Goal: Connect with others: Establish contact or relationships with other users

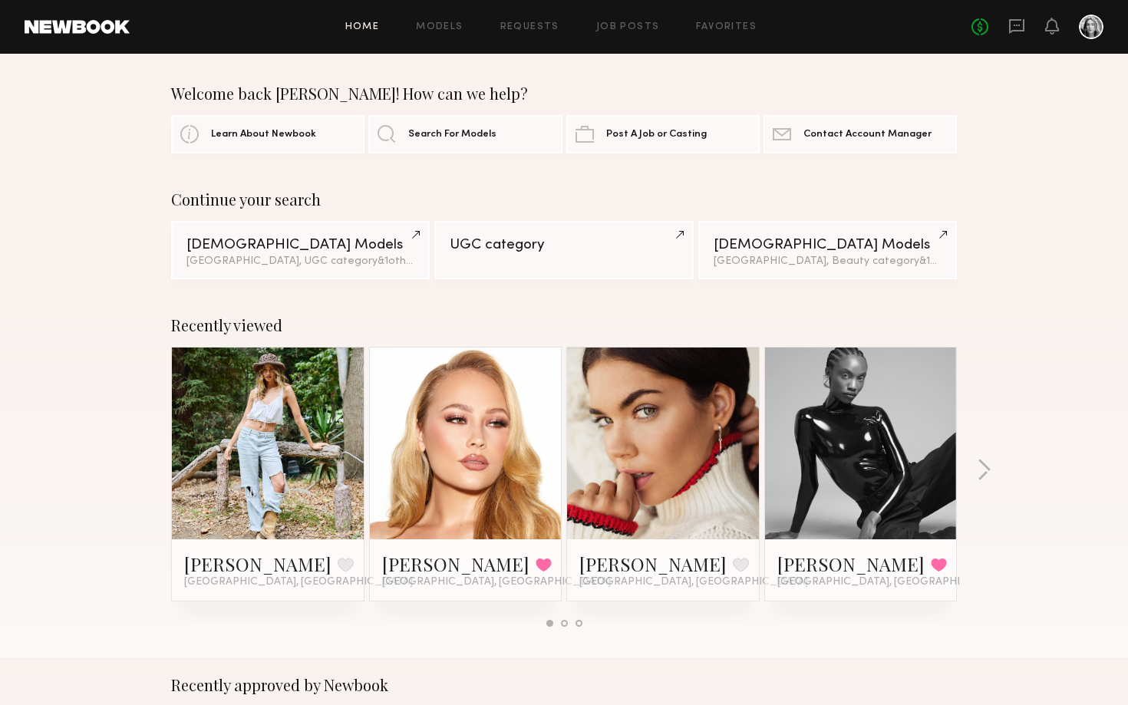
click at [756, 23] on div "Home Models Requests Job Posts Favorites Sign Out" at bounding box center [551, 27] width 842 height 10
click at [744, 23] on link "Favorites" at bounding box center [726, 27] width 61 height 10
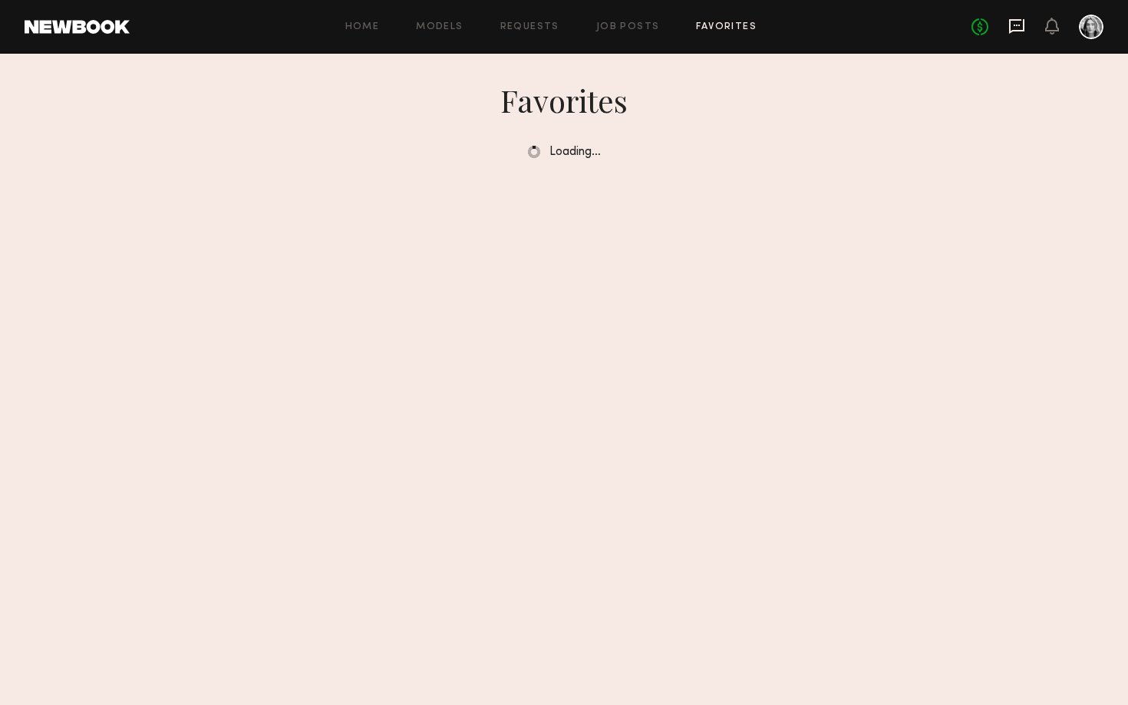
click at [1018, 27] on icon at bounding box center [1016, 26] width 17 height 17
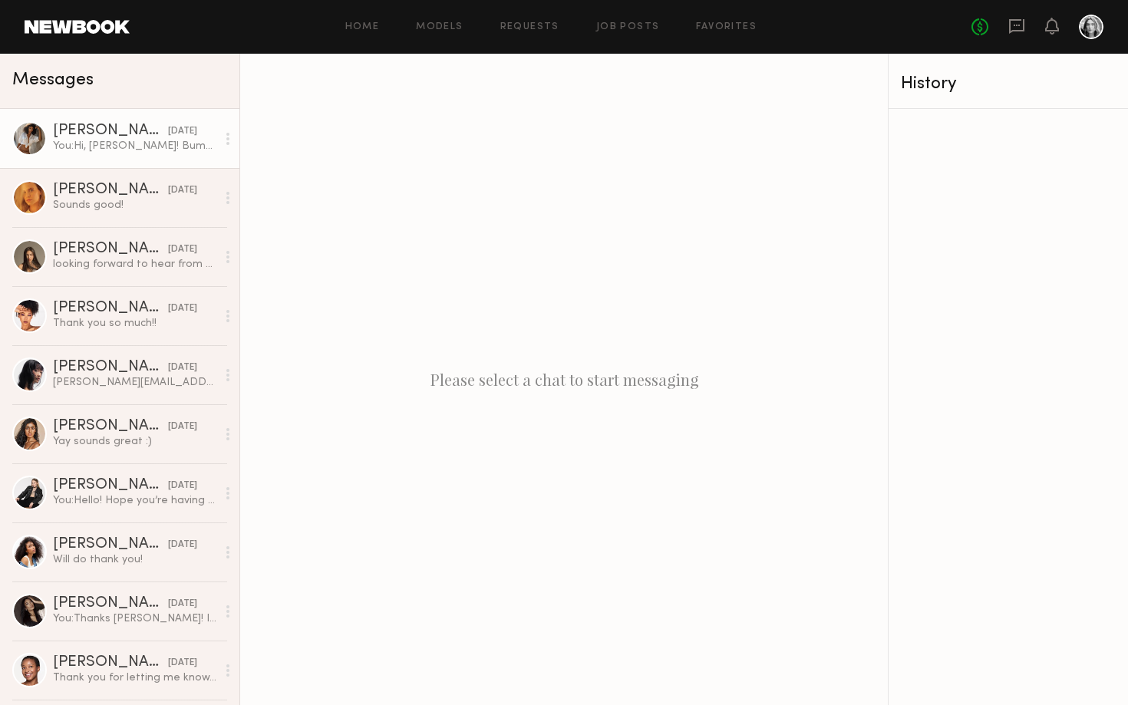
click at [120, 135] on div "Lucci R." at bounding box center [110, 131] width 115 height 15
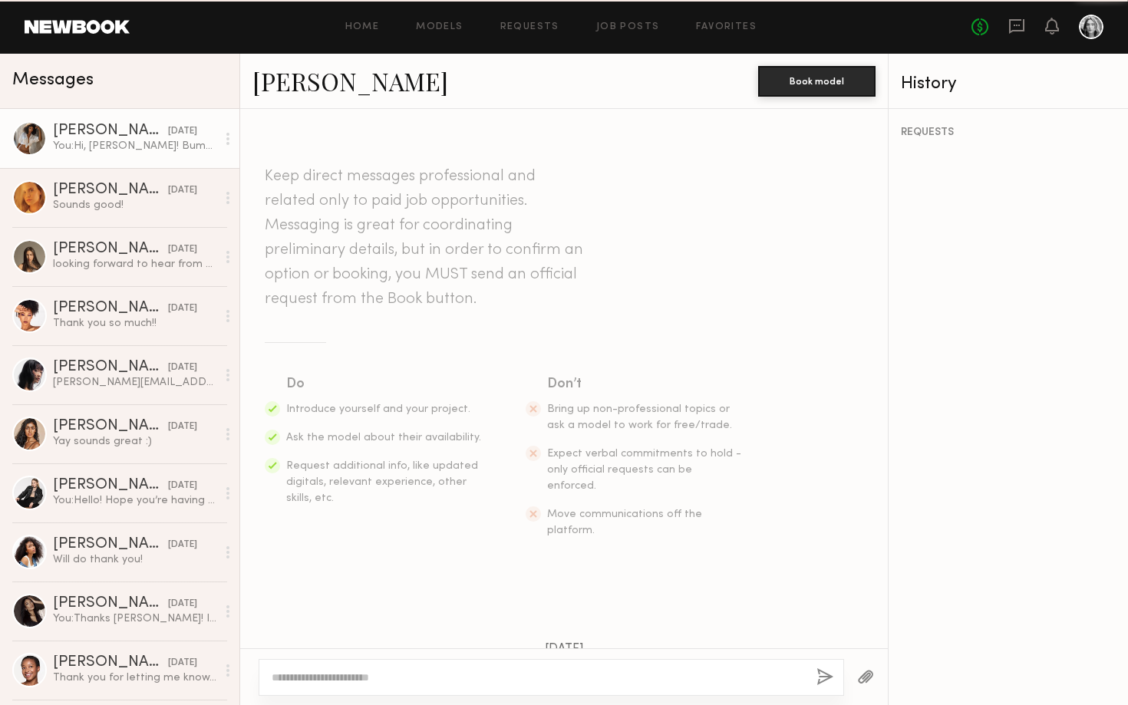
scroll to position [1136, 0]
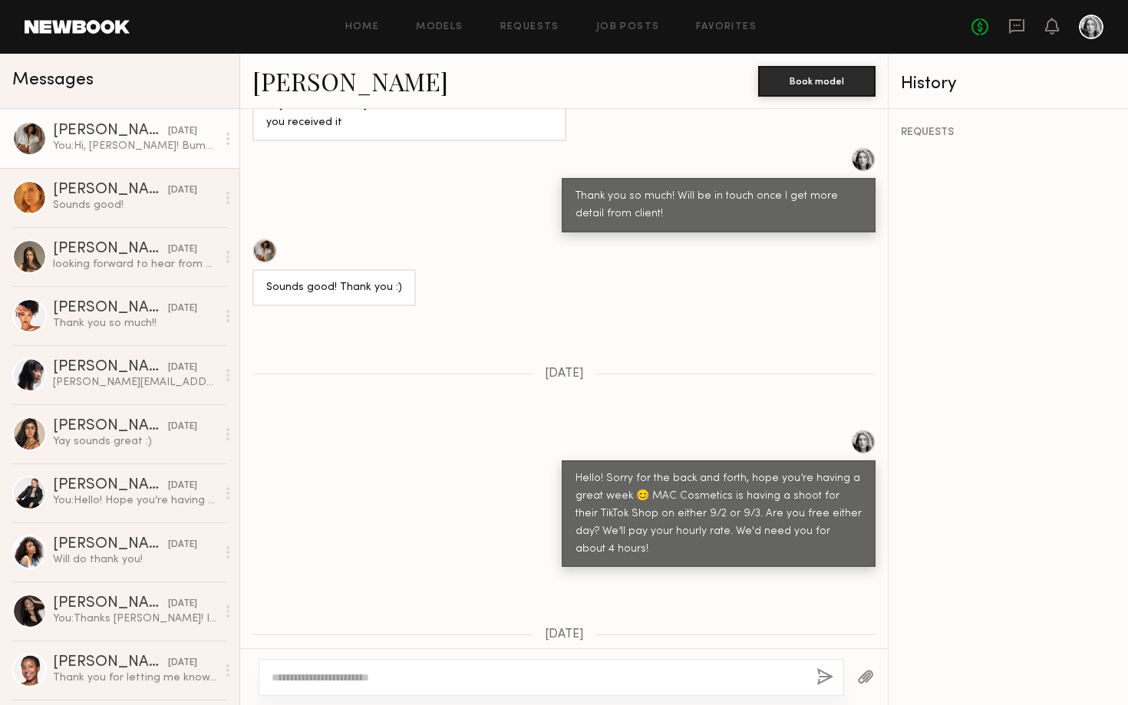
click at [304, 89] on link "Lucci R." at bounding box center [350, 80] width 196 height 33
click at [170, 130] on div "yesterday" at bounding box center [182, 131] width 29 height 15
